Goal: Information Seeking & Learning: Learn about a topic

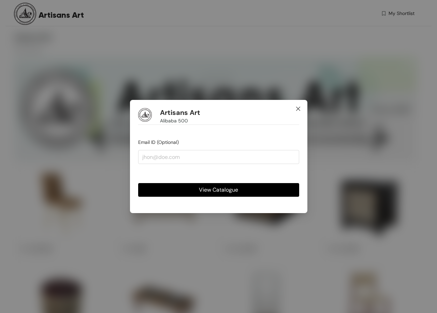
click at [297, 105] on span "Close" at bounding box center [298, 109] width 18 height 18
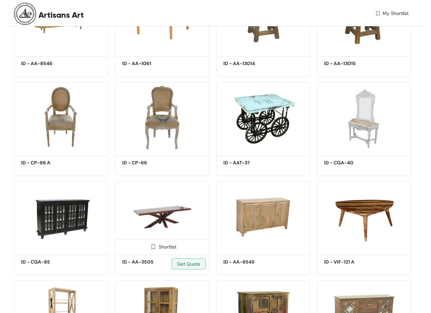
scroll to position [1090, 0]
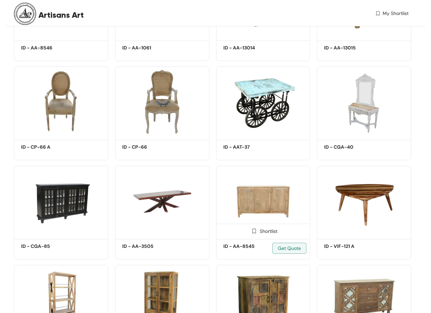
click at [244, 189] on img at bounding box center [263, 201] width 94 height 71
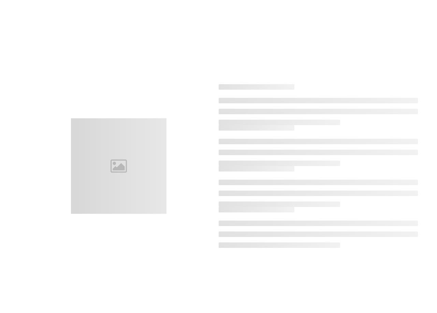
click at [244, 189] on ul at bounding box center [317, 193] width 199 height 27
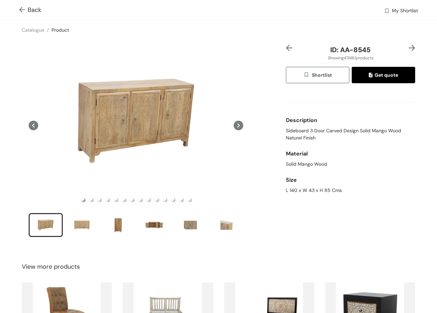
click at [408, 45] on img at bounding box center [411, 48] width 6 height 6
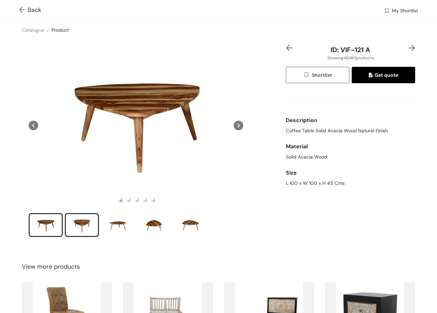
click at [87, 216] on div "slide item 2" at bounding box center [81, 225] width 31 height 20
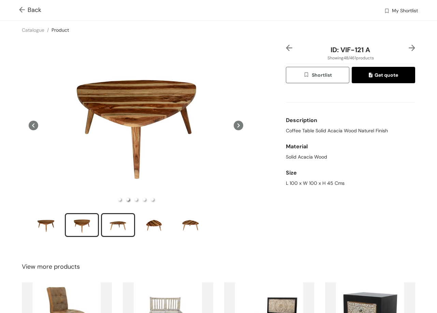
click at [124, 226] on div "slide item 3" at bounding box center [118, 225] width 31 height 20
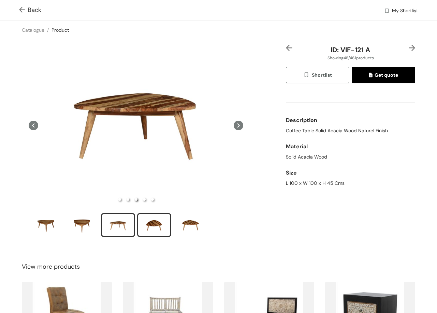
click at [167, 223] on div "slide item 4" at bounding box center [154, 225] width 31 height 20
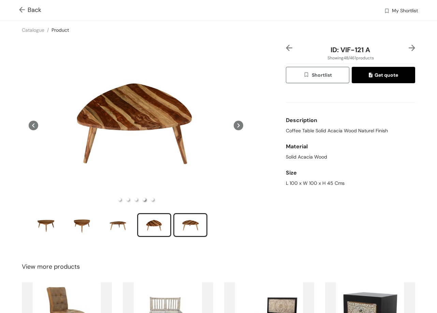
click at [181, 220] on div "slide item 5" at bounding box center [190, 225] width 31 height 20
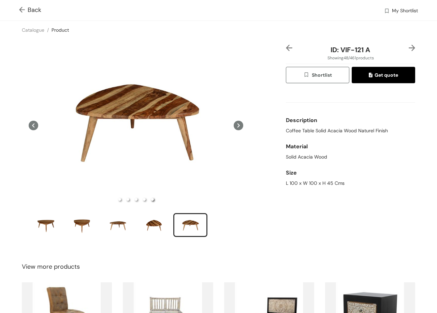
click at [408, 49] on img at bounding box center [411, 48] width 6 height 6
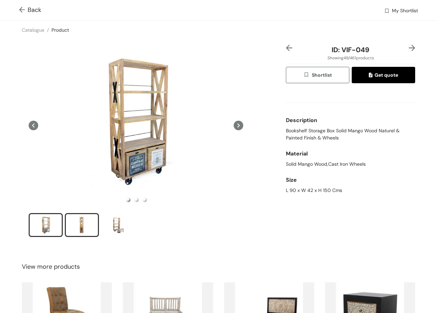
click at [87, 215] on div "slide item 2" at bounding box center [81, 225] width 31 height 20
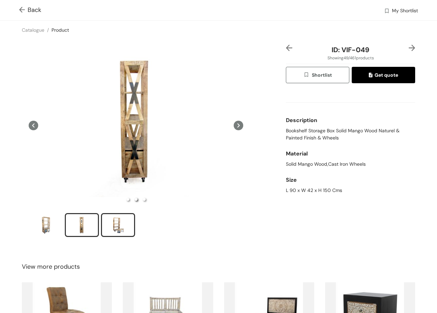
click at [120, 221] on div "slide item 3" at bounding box center [118, 225] width 31 height 20
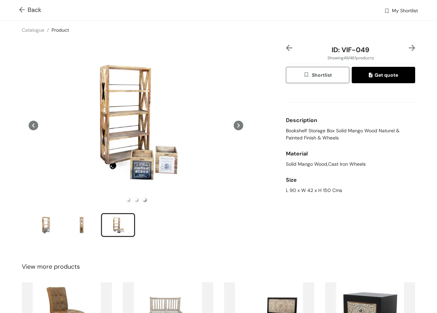
click at [409, 49] on div "ID: VIF-049 Showing 49 / 461 products Shortlist Get quote Description Bookshelf…" at bounding box center [350, 145] width 132 height 201
click at [408, 49] on img at bounding box center [411, 48] width 6 height 6
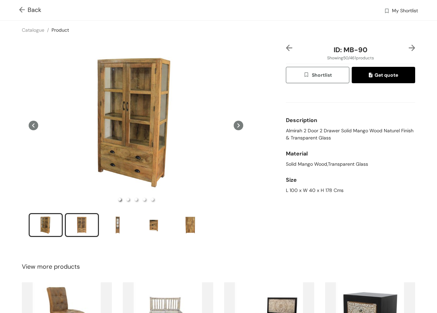
click at [85, 223] on div "slide item 2" at bounding box center [81, 225] width 31 height 20
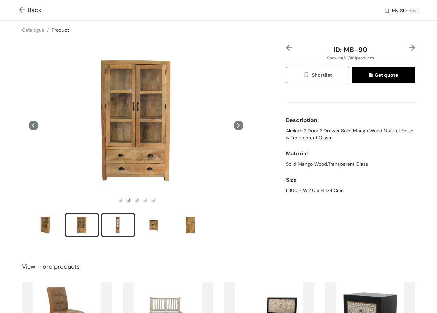
click at [122, 219] on div "slide item 3" at bounding box center [118, 225] width 31 height 20
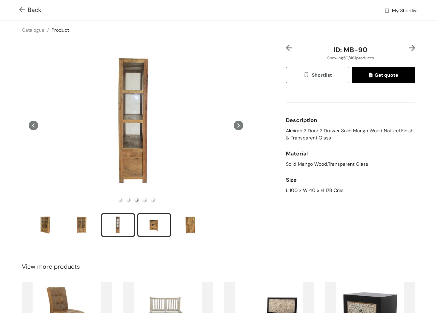
click at [147, 224] on div "slide item 4" at bounding box center [154, 225] width 31 height 20
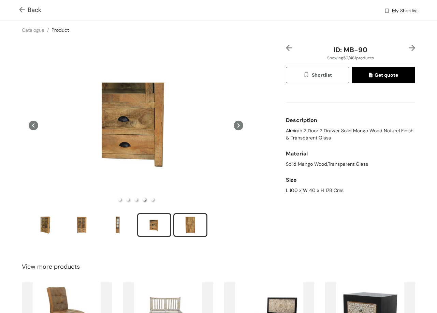
click at [190, 220] on div "slide item 5" at bounding box center [190, 225] width 31 height 20
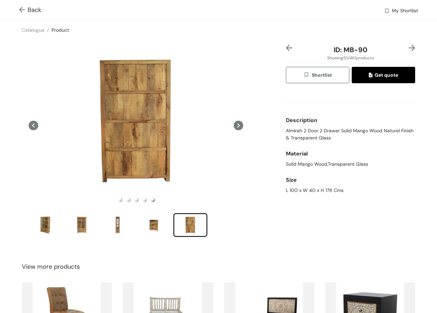
click at [408, 46] on img at bounding box center [411, 48] width 6 height 6
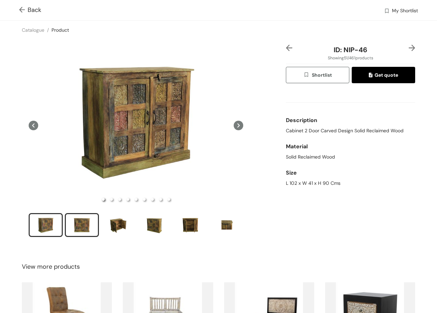
click at [88, 221] on div "slide item 2" at bounding box center [81, 225] width 31 height 20
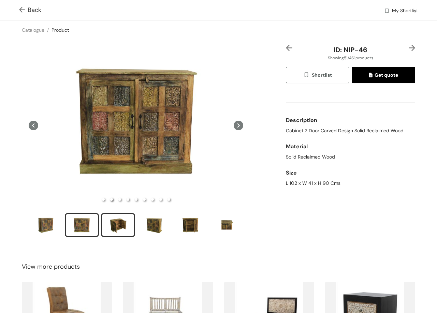
click at [124, 218] on div "slide item 3" at bounding box center [118, 225] width 31 height 20
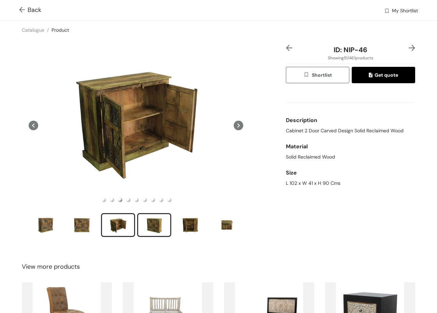
click at [150, 224] on div "slide item 4" at bounding box center [154, 225] width 31 height 20
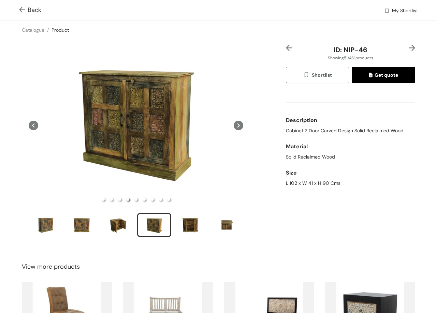
click at [408, 50] on img at bounding box center [411, 48] width 6 height 6
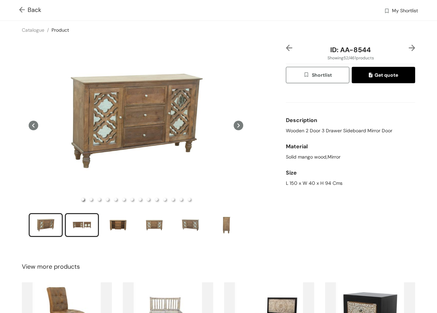
click at [88, 218] on div "slide item 2" at bounding box center [81, 225] width 31 height 20
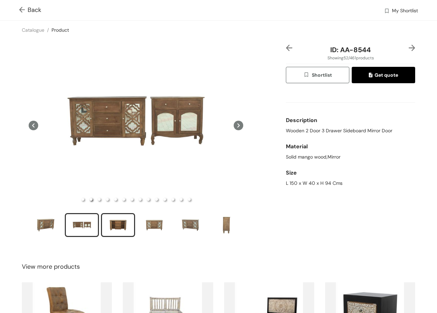
click at [124, 221] on div "slide item 3" at bounding box center [118, 225] width 31 height 20
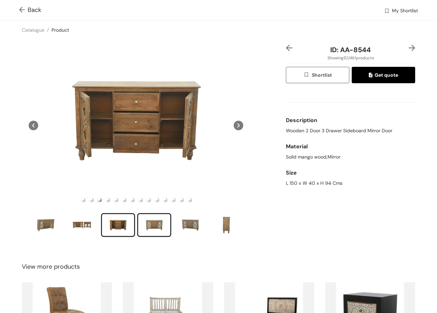
click at [157, 219] on div "slide item 4" at bounding box center [154, 225] width 31 height 20
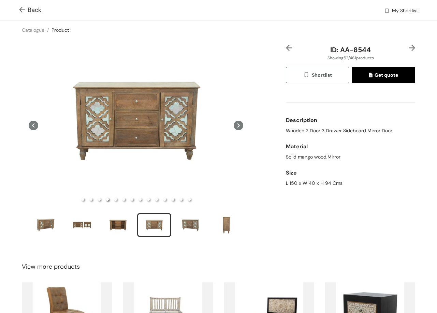
click at [408, 45] on img at bounding box center [411, 48] width 6 height 6
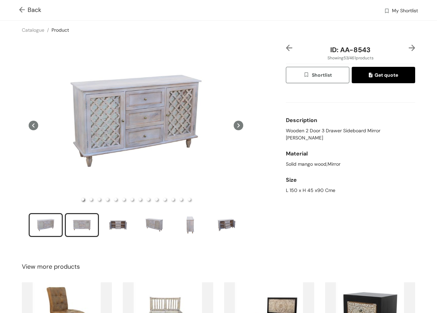
click at [91, 221] on div "slide item 2" at bounding box center [81, 225] width 31 height 20
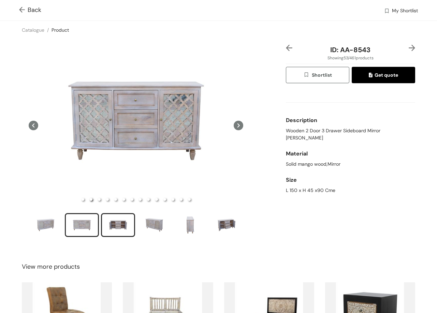
click at [115, 225] on div "slide item 3" at bounding box center [118, 225] width 31 height 20
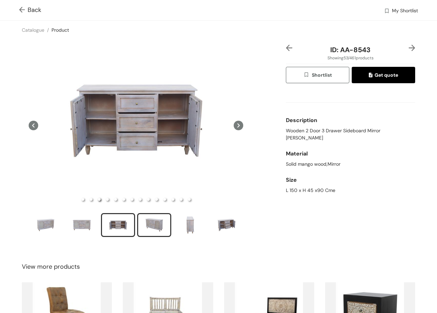
click at [145, 219] on div "slide item 4" at bounding box center [154, 225] width 31 height 20
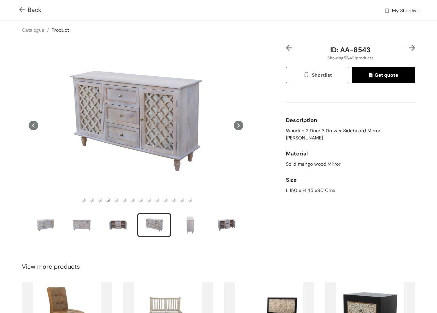
click at [408, 47] on img at bounding box center [411, 48] width 6 height 6
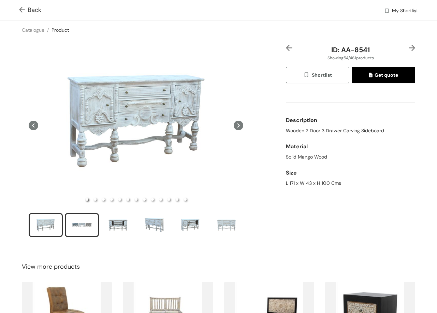
click at [93, 230] on div "slide item 2" at bounding box center [81, 225] width 31 height 20
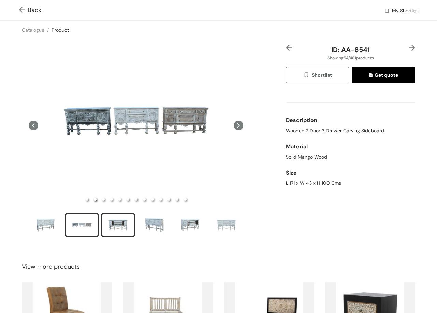
click at [124, 226] on div "slide item 3" at bounding box center [118, 225] width 31 height 20
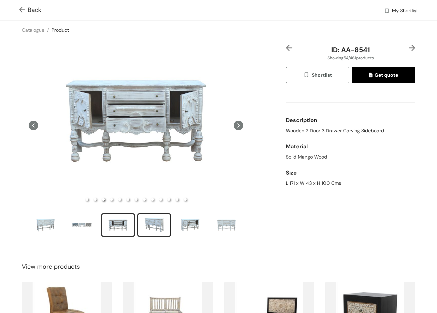
click at [157, 226] on div "slide item 4" at bounding box center [154, 225] width 31 height 20
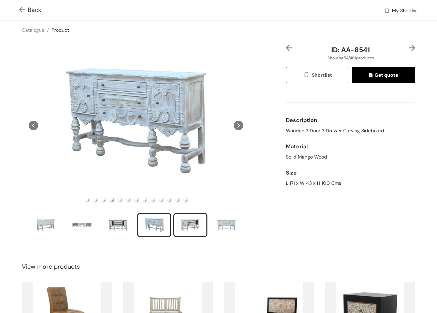
click at [195, 224] on div "slide item 5" at bounding box center [190, 225] width 31 height 20
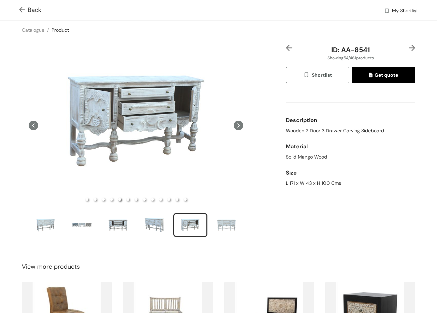
click at [408, 48] on img at bounding box center [411, 48] width 6 height 6
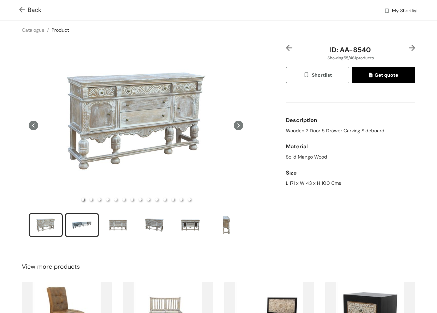
click at [89, 226] on div "slide item 2" at bounding box center [81, 225] width 31 height 20
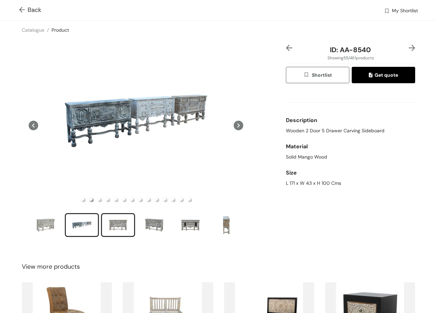
click at [113, 230] on div "slide item 3" at bounding box center [118, 225] width 31 height 20
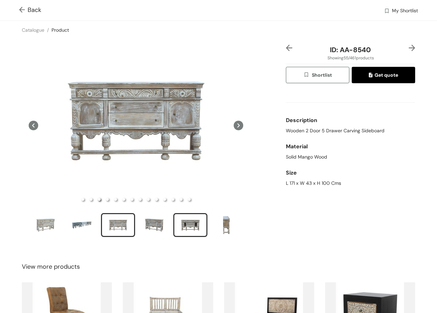
click at [196, 223] on div "slide item 5" at bounding box center [190, 225] width 31 height 20
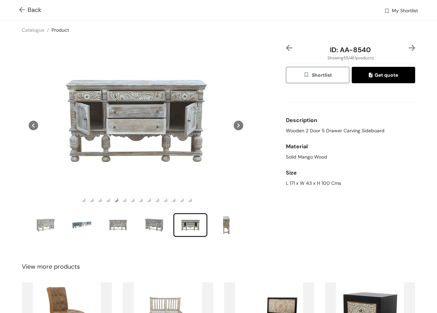
click at [408, 46] on img at bounding box center [411, 48] width 6 height 6
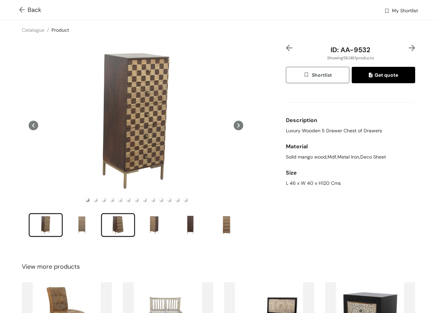
click at [103, 224] on div "slide item 3" at bounding box center [118, 225] width 31 height 20
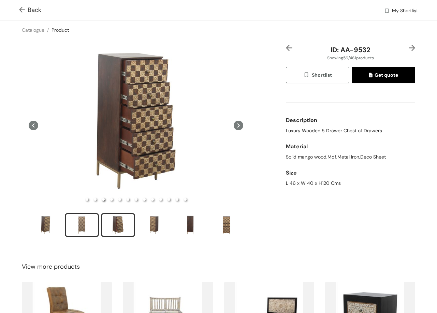
click at [98, 224] on li "slide item 2" at bounding box center [82, 225] width 34 height 24
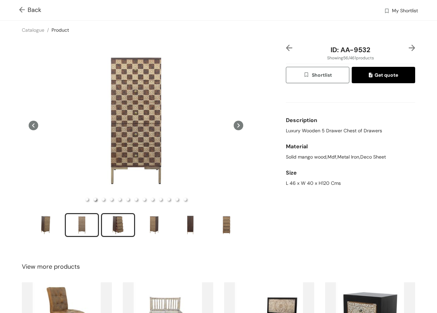
click at [120, 219] on div "slide item 3" at bounding box center [118, 225] width 31 height 20
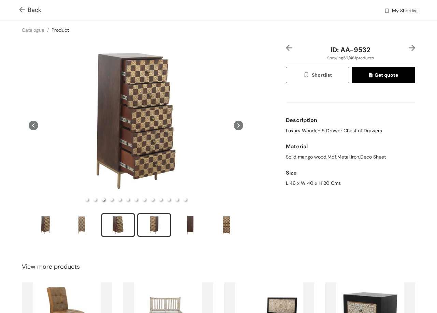
click at [151, 227] on div "slide item 4" at bounding box center [154, 225] width 31 height 20
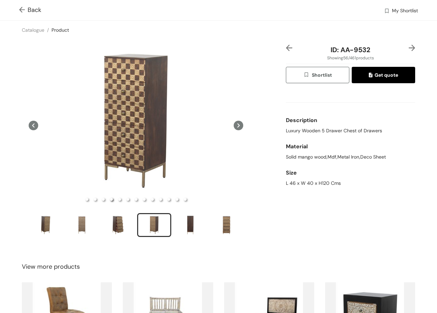
click at [408, 47] on img at bounding box center [411, 48] width 6 height 6
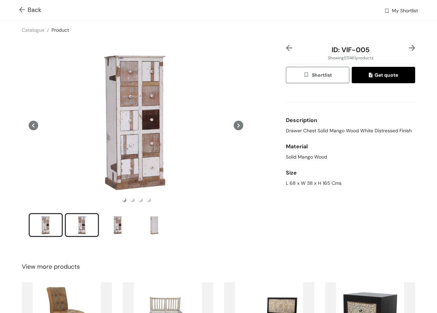
click at [79, 221] on div "slide item 2" at bounding box center [81, 225] width 31 height 20
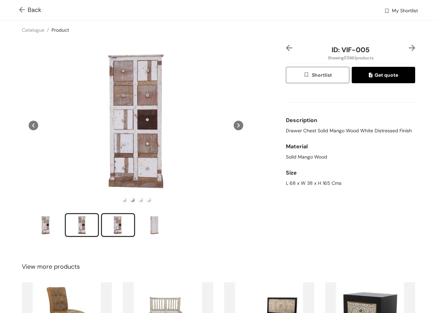
click at [113, 216] on div "slide item 3" at bounding box center [118, 225] width 31 height 20
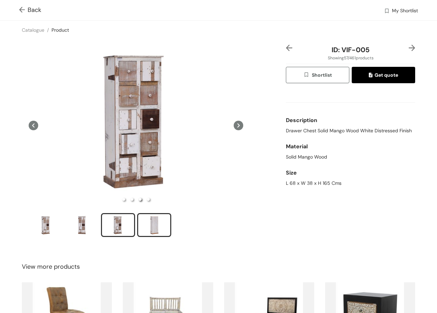
click at [152, 227] on div "slide item 4" at bounding box center [154, 225] width 31 height 20
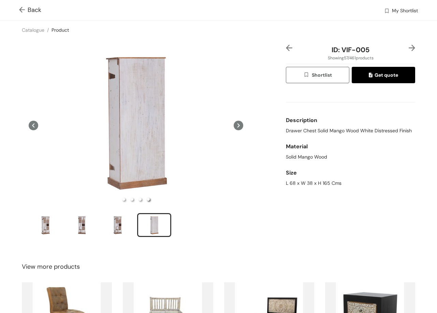
click at [404, 47] on div at bounding box center [409, 50] width 11 height 10
click at [408, 47] on img at bounding box center [411, 48] width 6 height 6
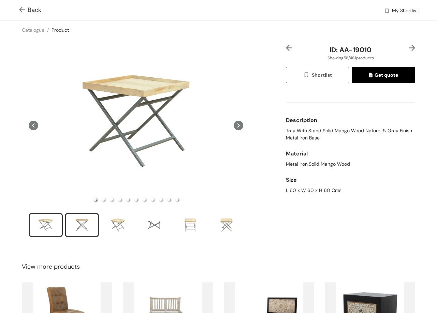
click at [94, 223] on div "slide item 2" at bounding box center [81, 225] width 31 height 20
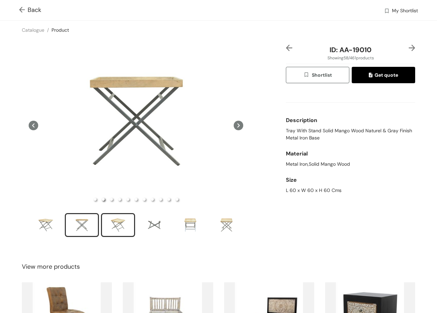
click at [111, 225] on div "slide item 3" at bounding box center [118, 225] width 31 height 20
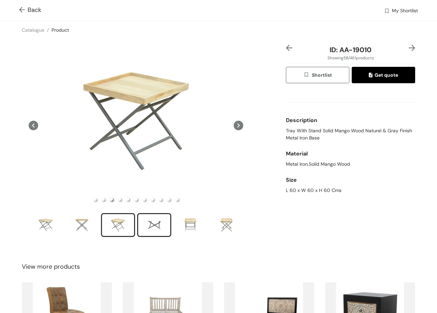
click at [156, 222] on div "slide item 4" at bounding box center [154, 225] width 31 height 20
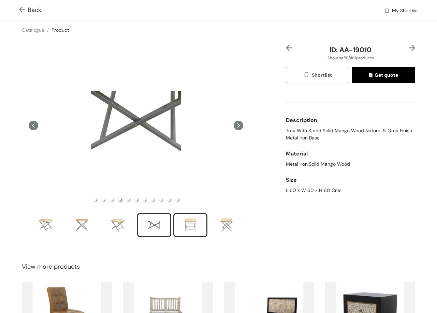
click at [185, 221] on div "slide item 5" at bounding box center [190, 225] width 31 height 20
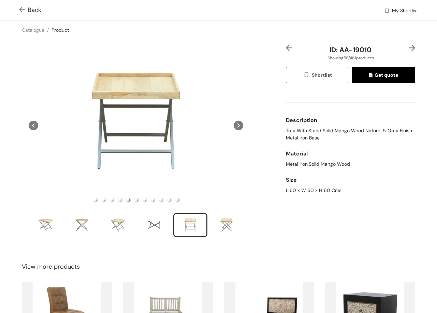
click at [408, 47] on img at bounding box center [411, 48] width 6 height 6
